Goal: Obtain resource: Download file/media

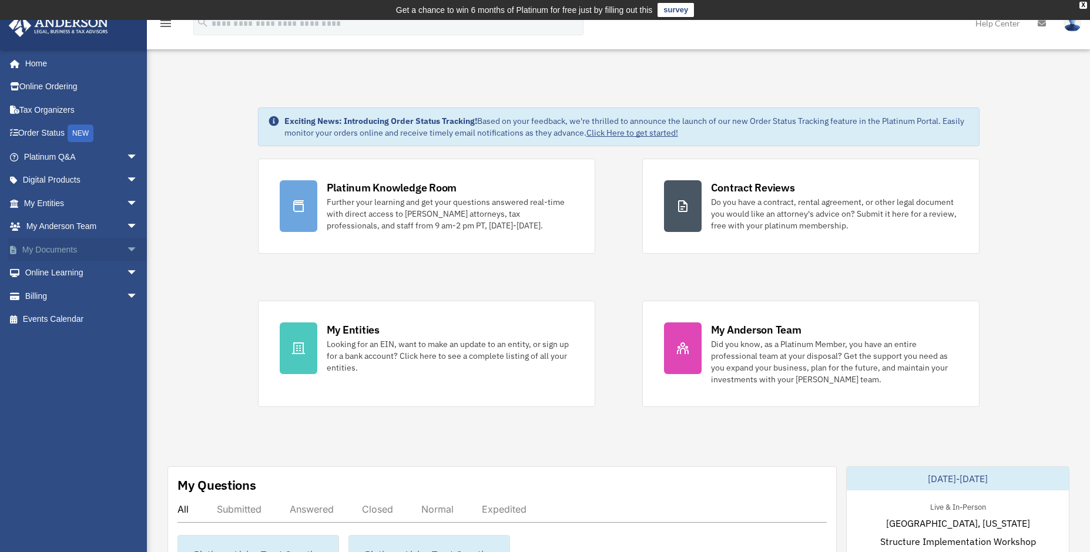
click at [56, 249] on link "My Documents arrow_drop_down" at bounding box center [82, 250] width 148 height 24
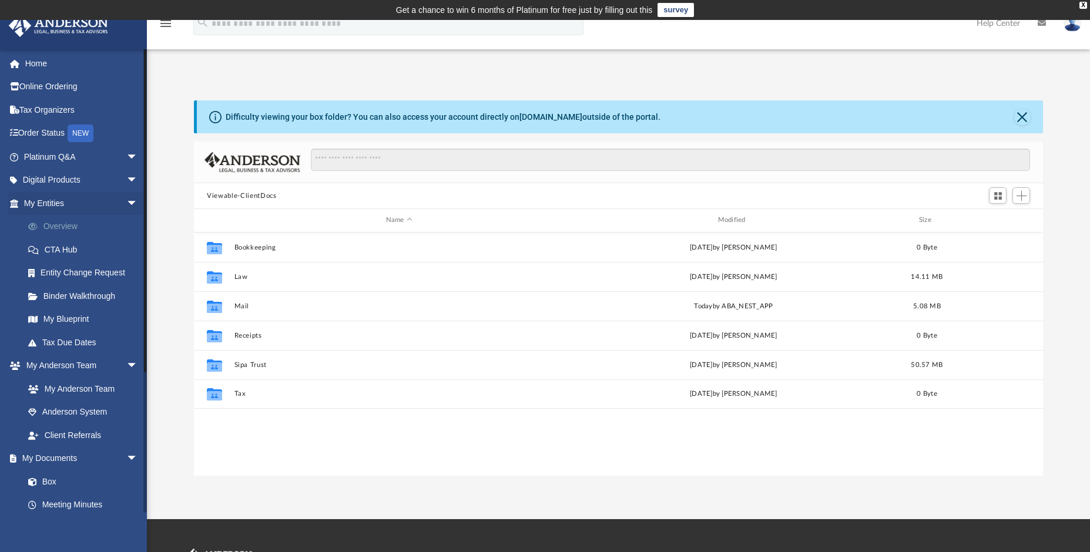
scroll to position [259, 840]
click at [45, 480] on link "Box" at bounding box center [85, 482] width 139 height 24
click at [46, 481] on link "Box" at bounding box center [85, 482] width 139 height 24
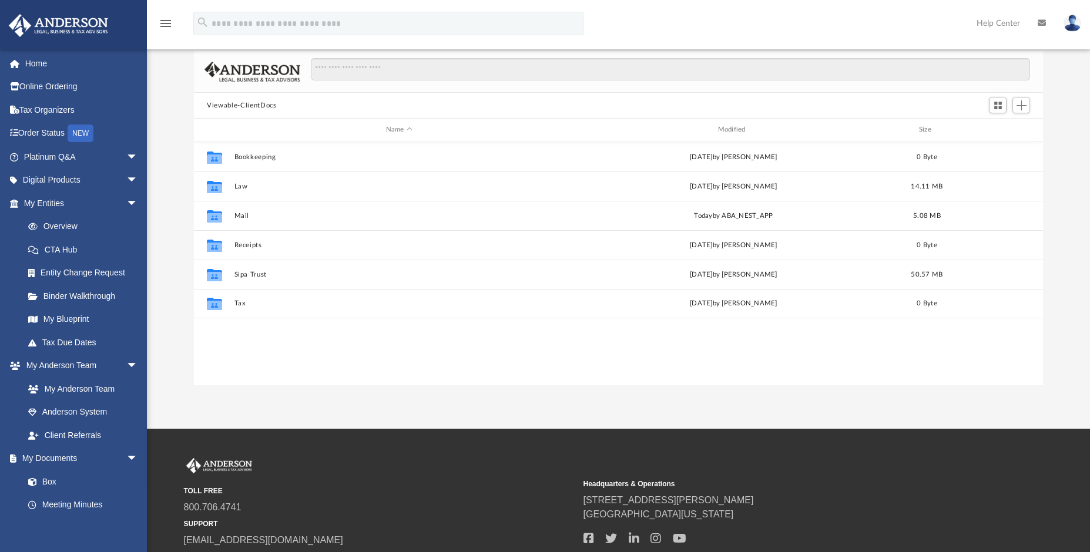
scroll to position [0, 0]
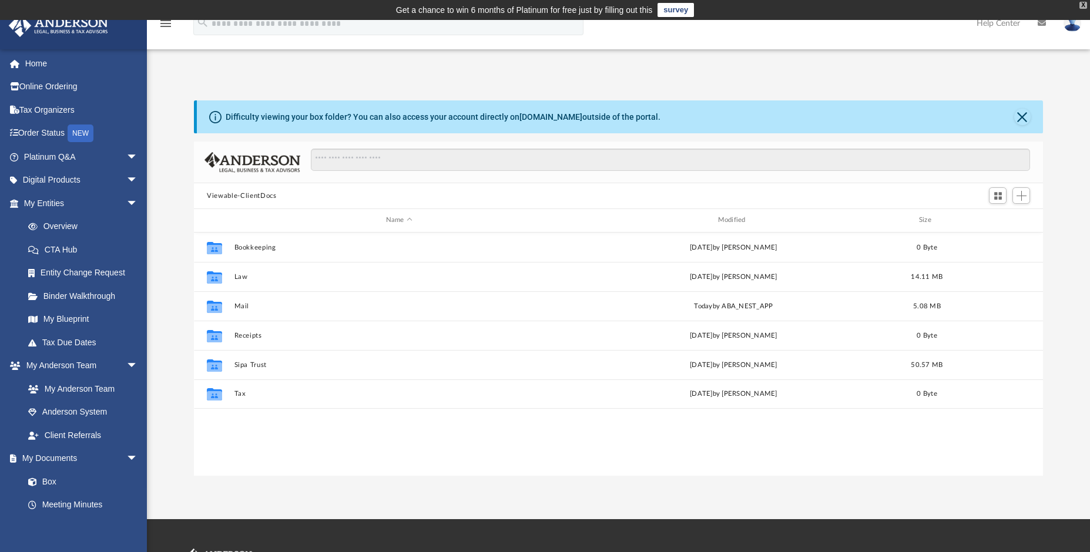
click at [1083, 2] on div "X" at bounding box center [1084, 5] width 8 height 7
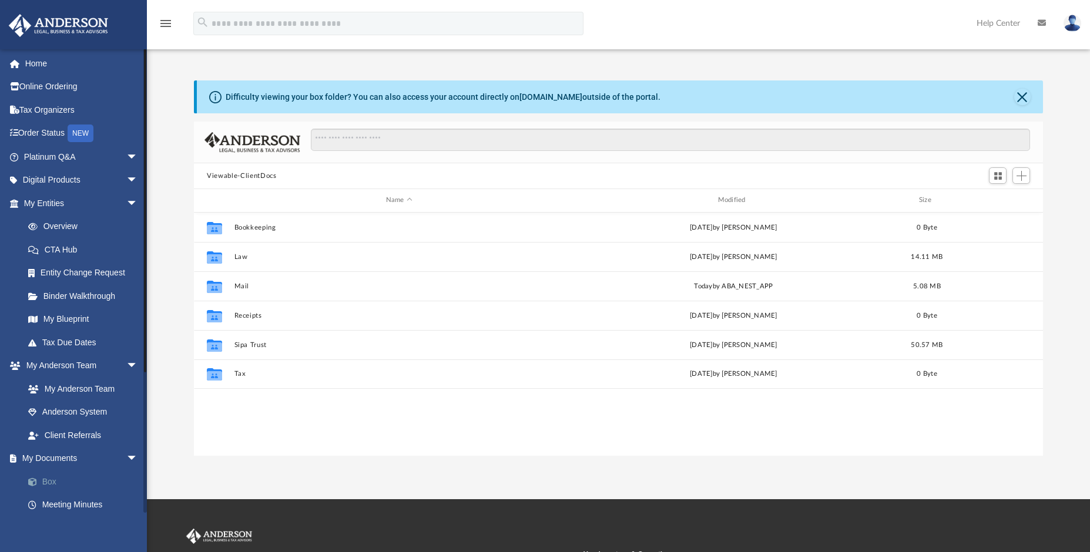
click at [35, 482] on span at bounding box center [39, 482] width 8 height 8
click at [126, 457] on span "arrow_drop_down" at bounding box center [138, 459] width 24 height 24
click at [126, 457] on span "arrow_drop_up" at bounding box center [138, 459] width 24 height 24
click at [47, 482] on link "Box" at bounding box center [85, 482] width 139 height 24
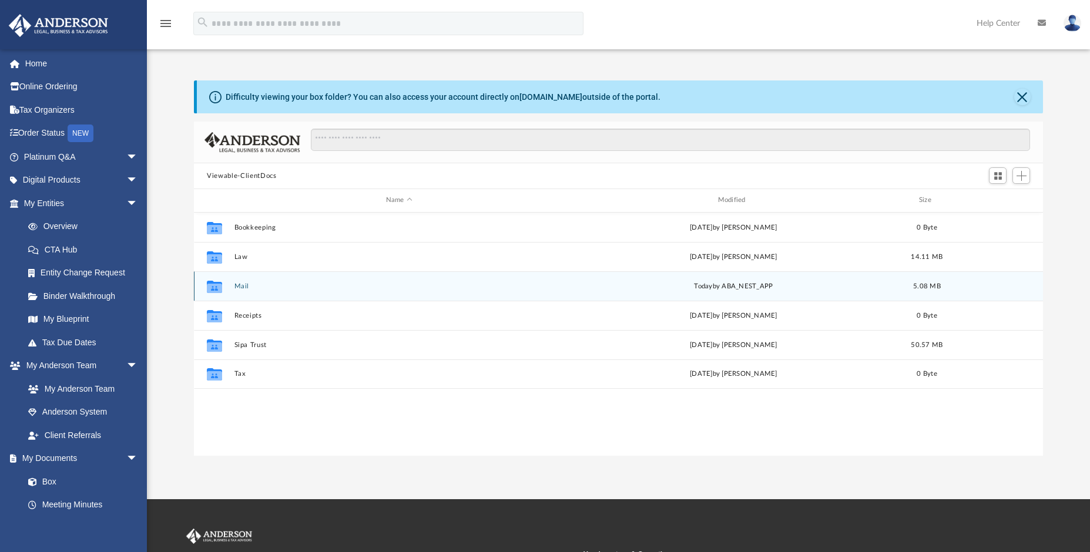
click at [238, 283] on button "Mail" at bounding box center [399, 287] width 330 height 8
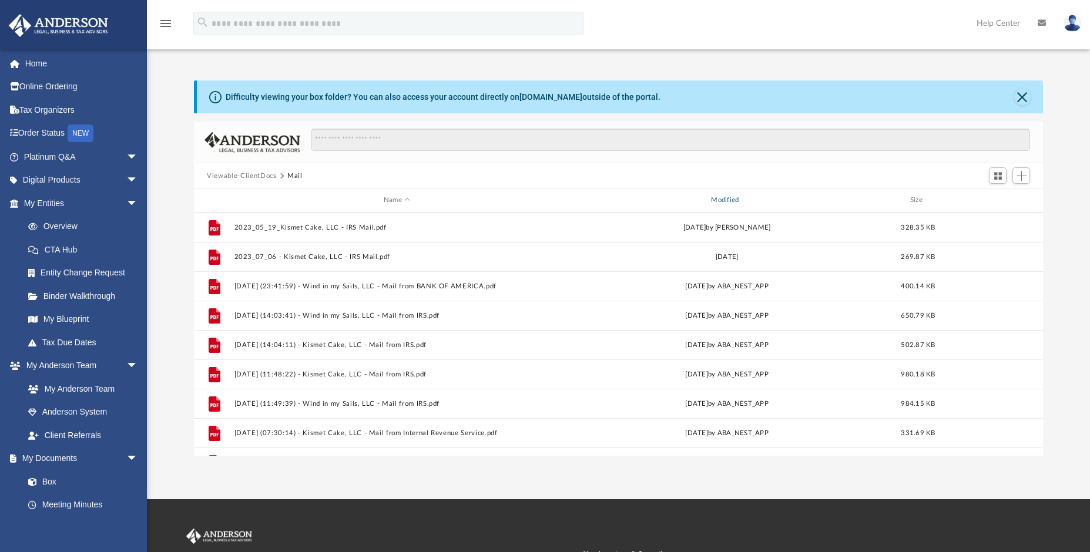
click at [726, 197] on div "Modified" at bounding box center [727, 200] width 326 height 11
click at [725, 197] on div "Modified" at bounding box center [727, 200] width 326 height 11
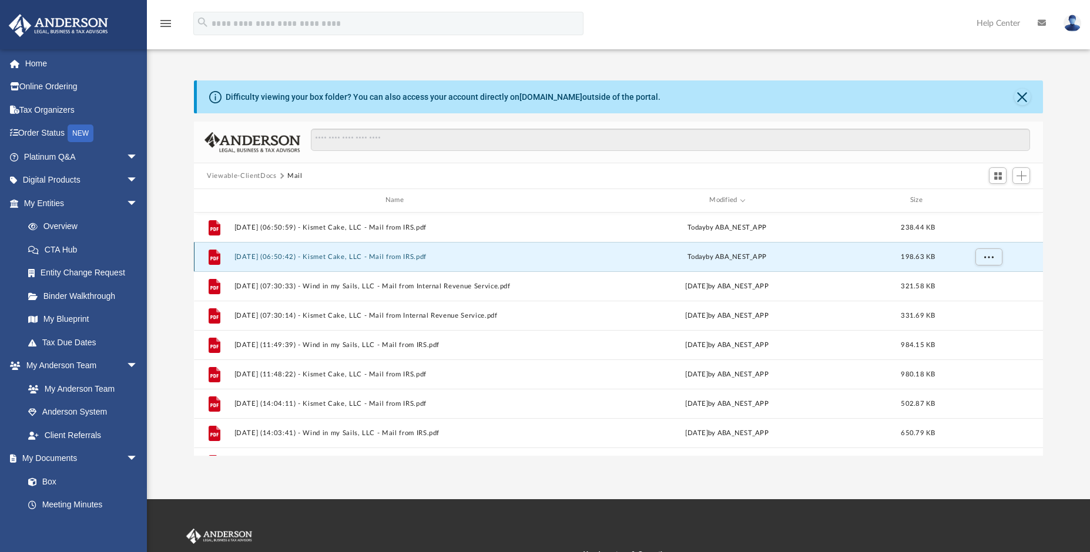
click at [333, 254] on button "2025.09.08 (06:50:42) - Kismet Cake, LLC - Mail from IRS.pdf" at bounding box center [396, 257] width 325 height 8
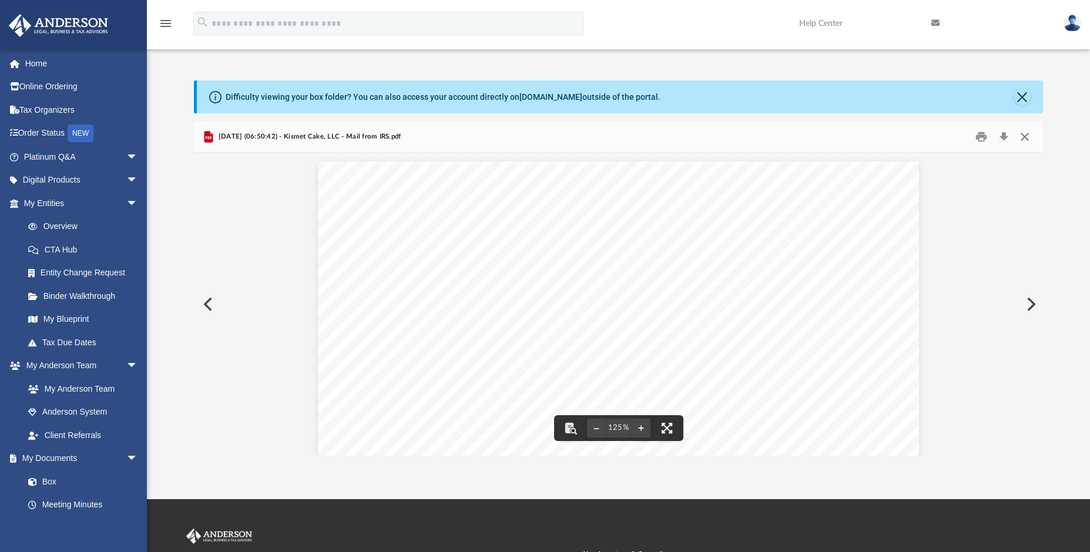
click at [1024, 135] on button "Close" at bounding box center [1024, 137] width 21 height 18
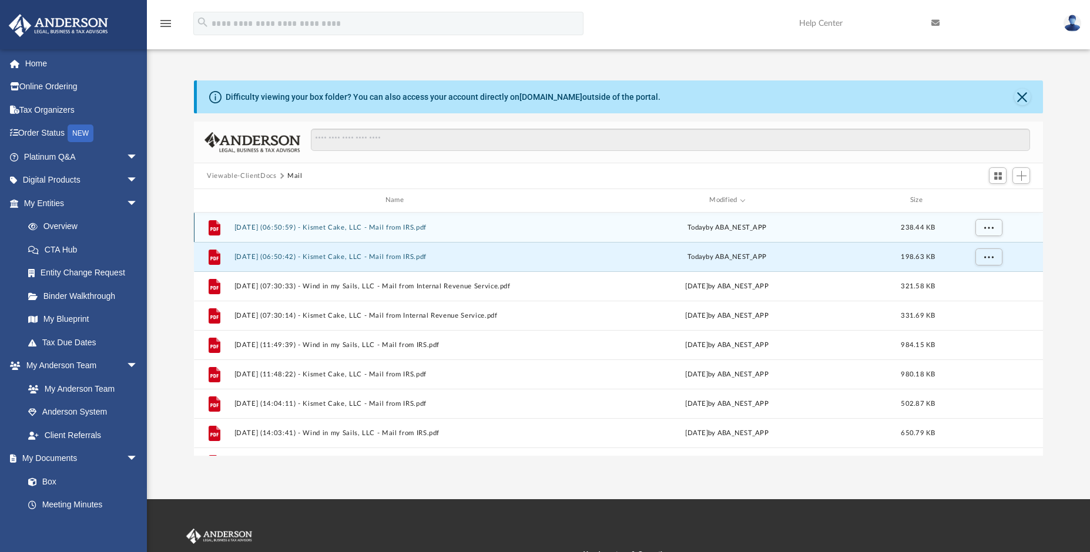
click at [353, 228] on button "2025.09.08 (06:50:59) - Kismet Cake, LLC - Mail from IRS.pdf" at bounding box center [396, 228] width 325 height 8
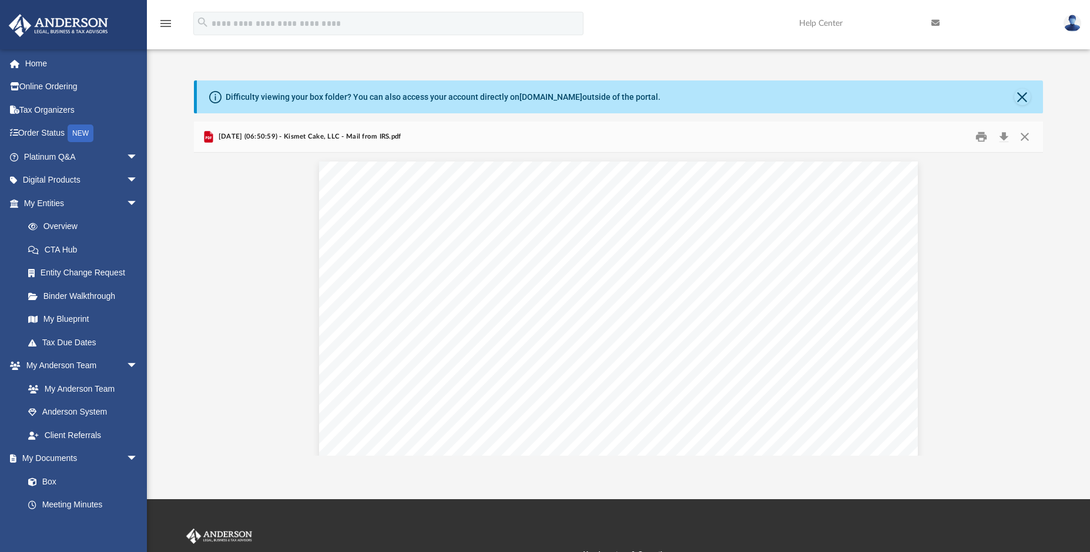
scroll to position [59, 0]
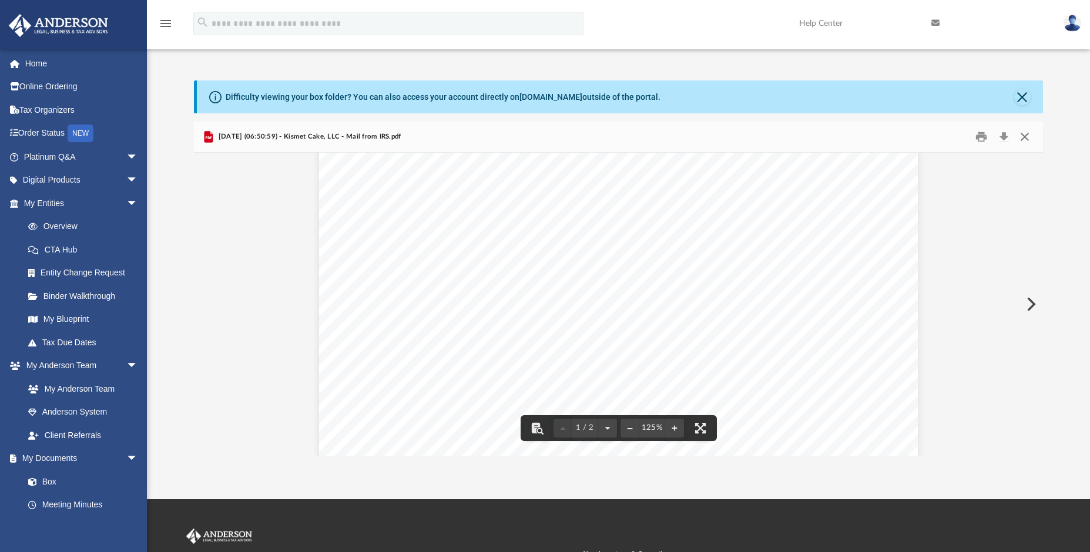
click at [1024, 133] on button "Close" at bounding box center [1024, 137] width 21 height 18
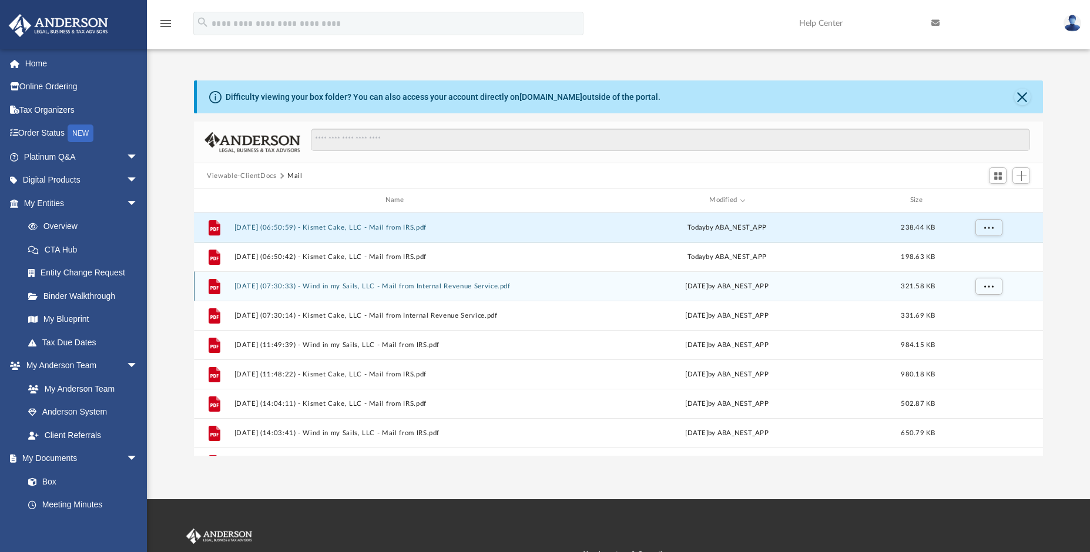
click at [405, 286] on button "2024.12.26 (07:30:33) - Wind in my Sails, LLC - Mail from Internal Revenue Serv…" at bounding box center [396, 287] width 325 height 8
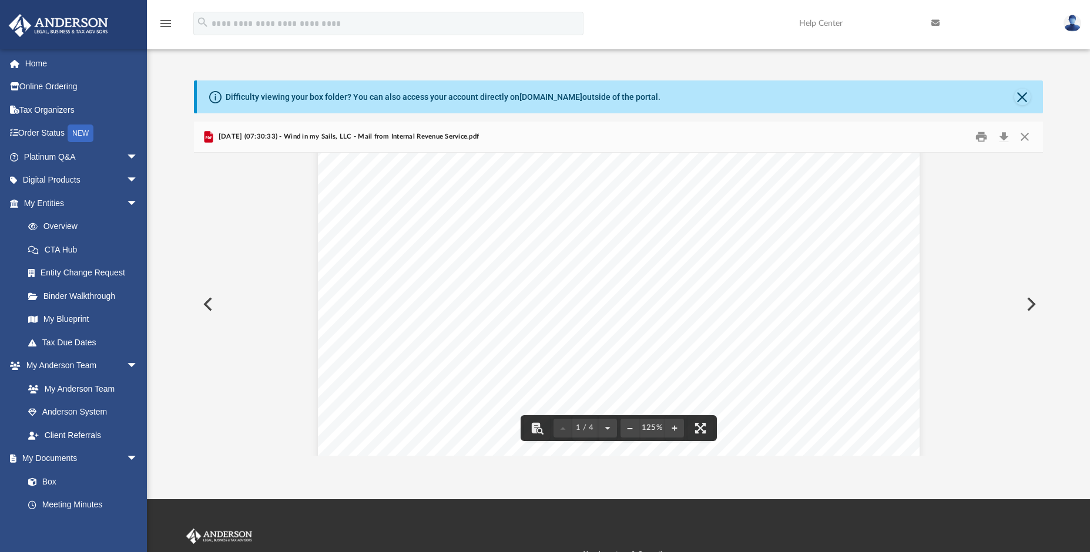
scroll to position [529, 0]
click at [1006, 132] on button "Download" at bounding box center [1003, 137] width 21 height 18
click at [1027, 136] on button "Close" at bounding box center [1024, 137] width 21 height 18
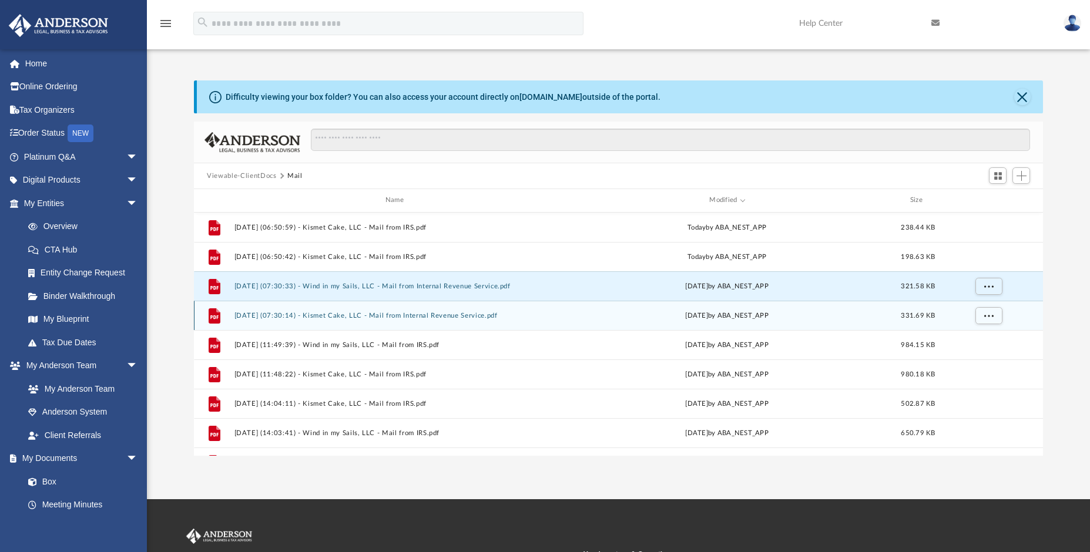
click at [394, 314] on button "2024.12.26 (07:30:14) - Kismet Cake, LLC - Mail from Internal Revenue Service.p…" at bounding box center [396, 316] width 325 height 8
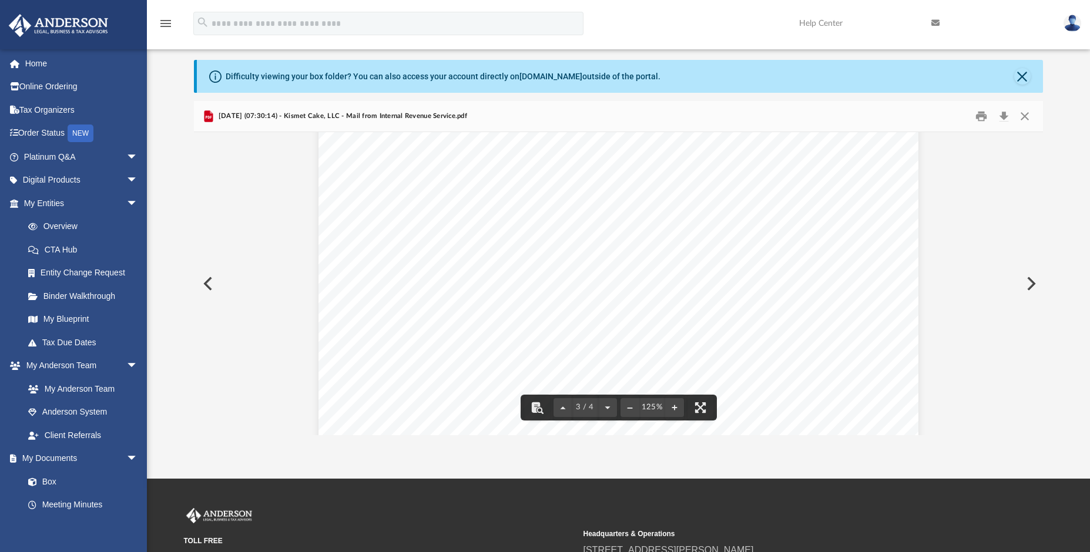
scroll to position [0, 0]
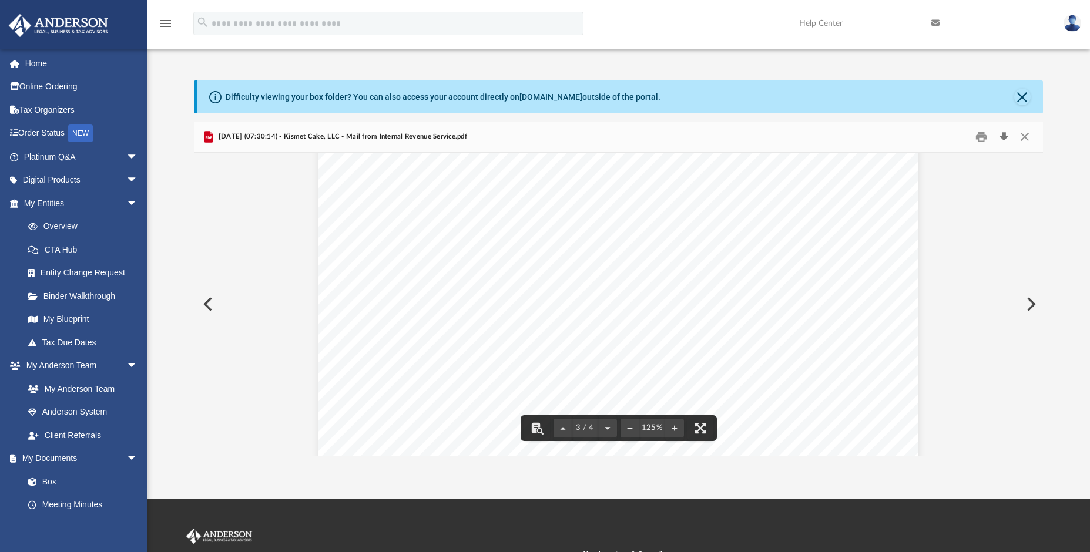
click at [1006, 135] on button "Download" at bounding box center [1003, 137] width 21 height 18
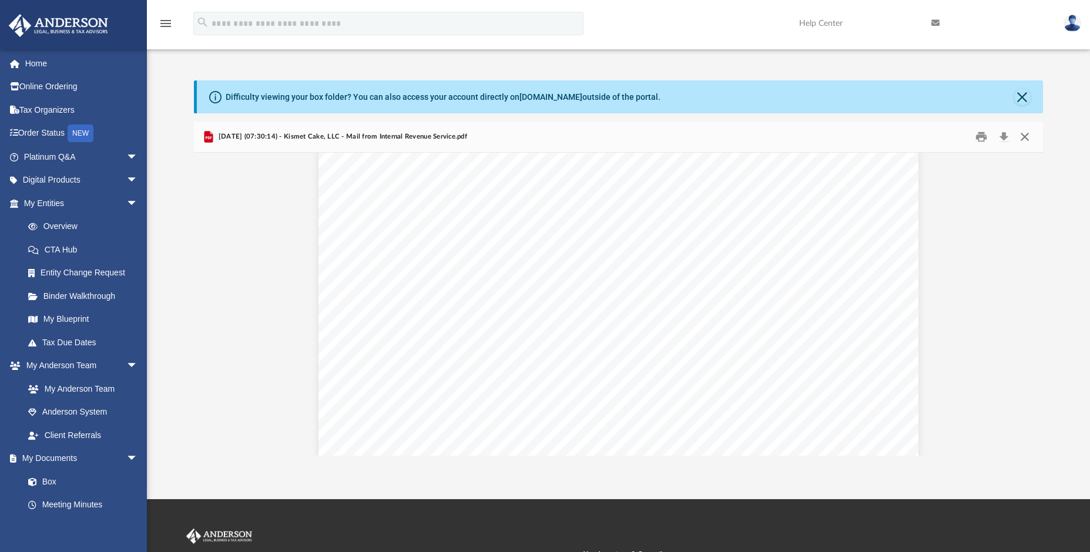
click at [1024, 139] on button "Close" at bounding box center [1024, 137] width 21 height 18
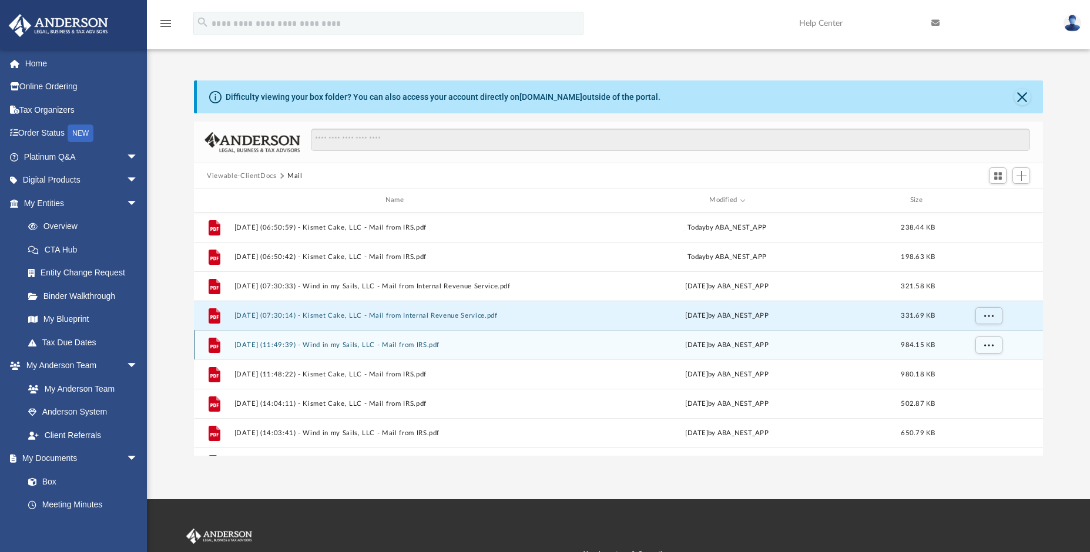
click at [378, 344] on button "2024.12.03 (11:49:39) - Wind in my Sails, LLC - Mail from IRS.pdf" at bounding box center [396, 345] width 325 height 8
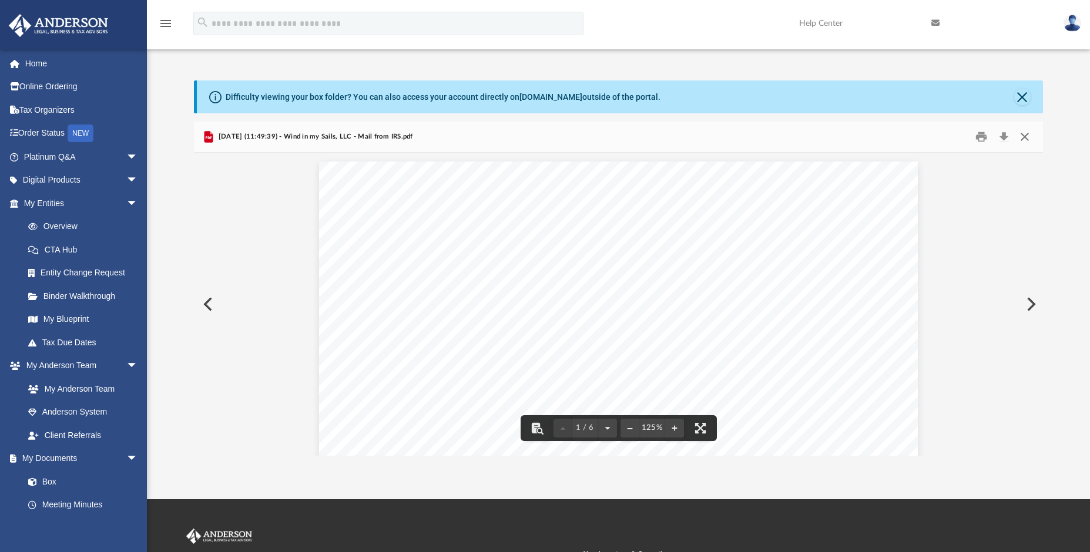
click at [1024, 133] on button "Close" at bounding box center [1024, 137] width 21 height 18
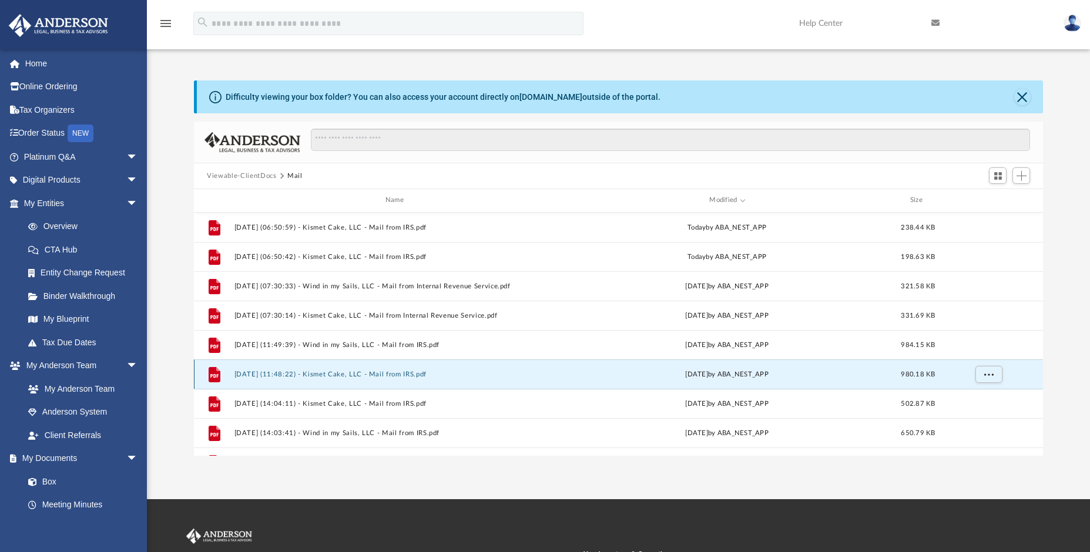
click at [423, 376] on button "2024.12.03 (11:48:22) - Kismet Cake, LLC - Mail from IRS.pdf" at bounding box center [396, 375] width 325 height 8
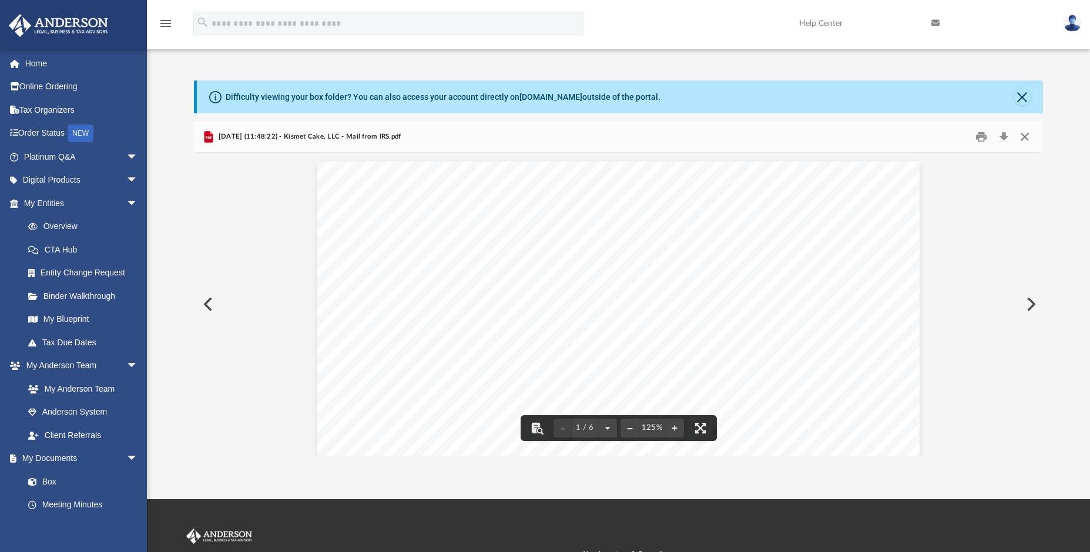
click at [1024, 142] on button "Close" at bounding box center [1024, 137] width 21 height 18
